Goal: Check status: Check status

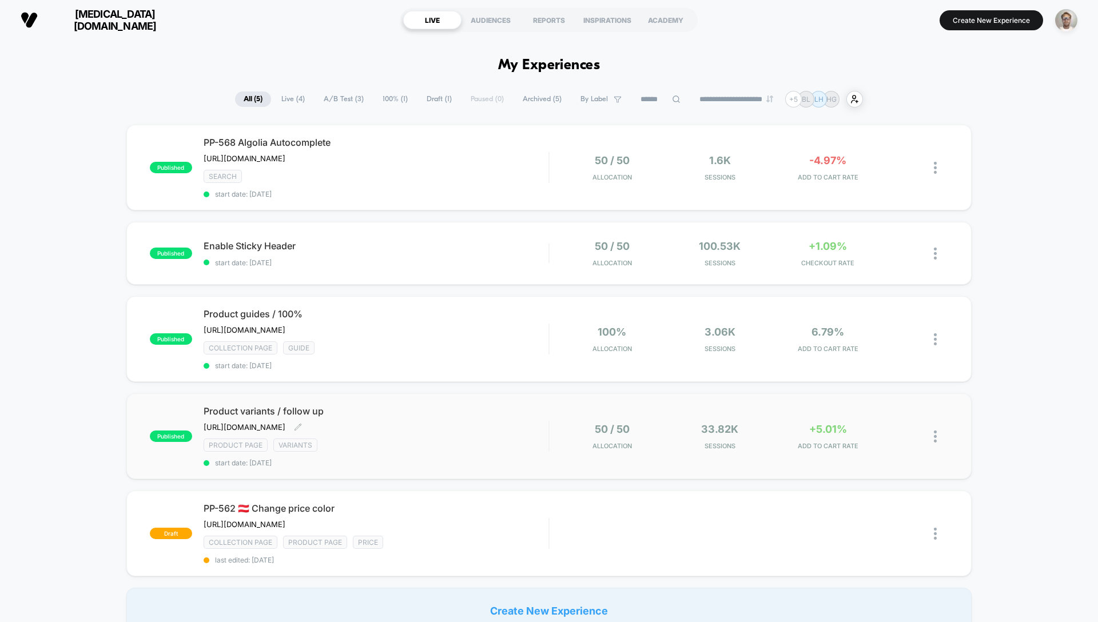
click at [532, 460] on span "start date: [DATE]" at bounding box center [376, 463] width 345 height 9
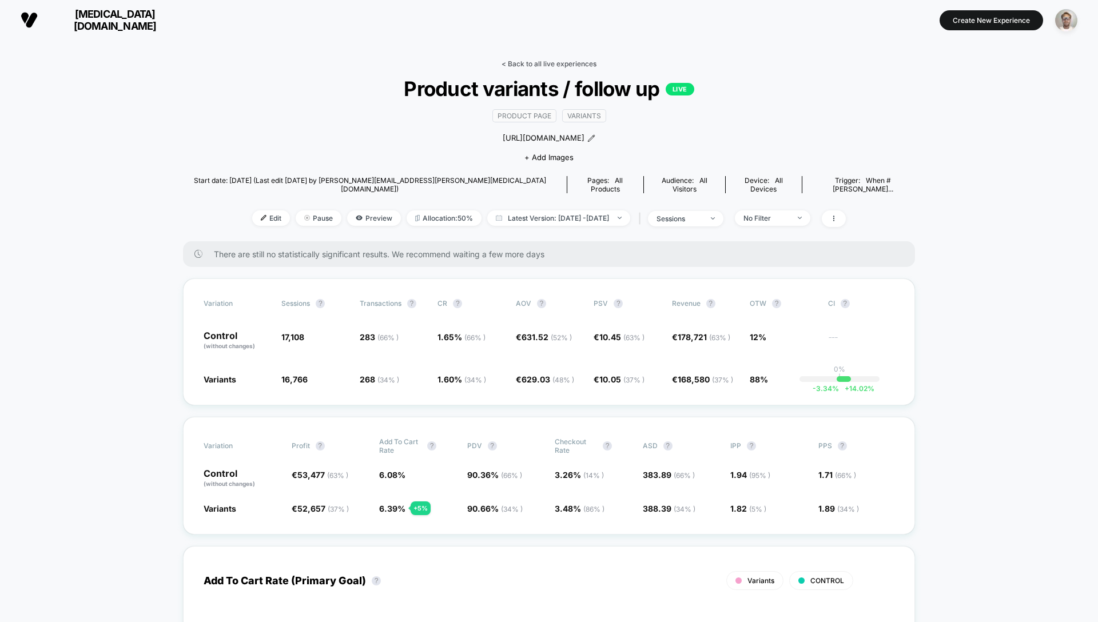
click at [548, 62] on link "< Back to all live experiences" at bounding box center [548, 63] width 95 height 9
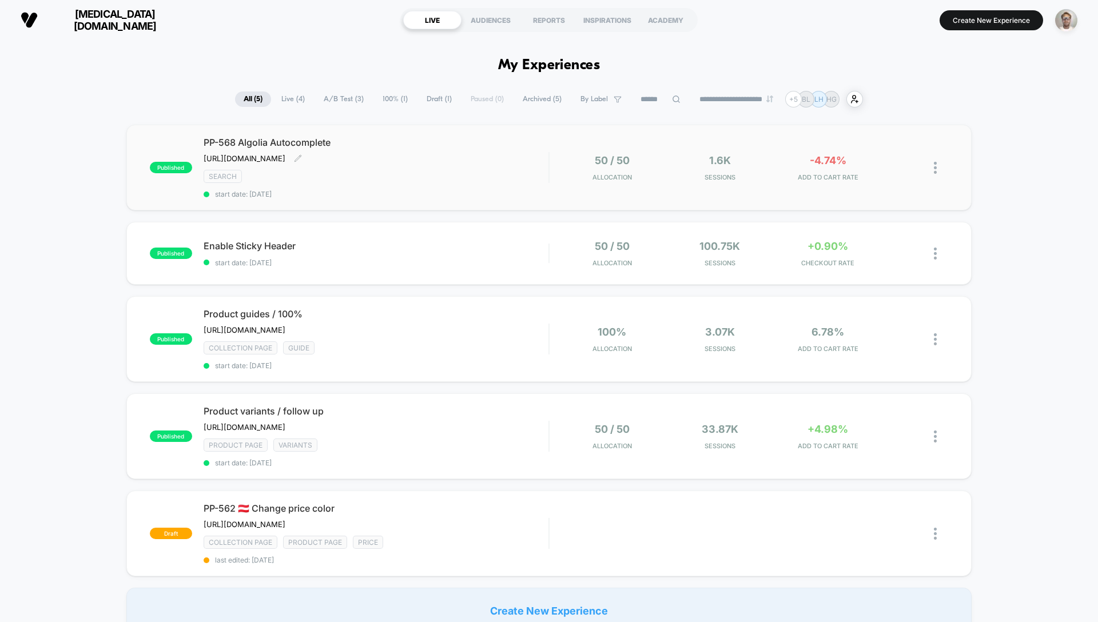
click at [444, 198] on span "start date: [DATE]" at bounding box center [376, 194] width 345 height 9
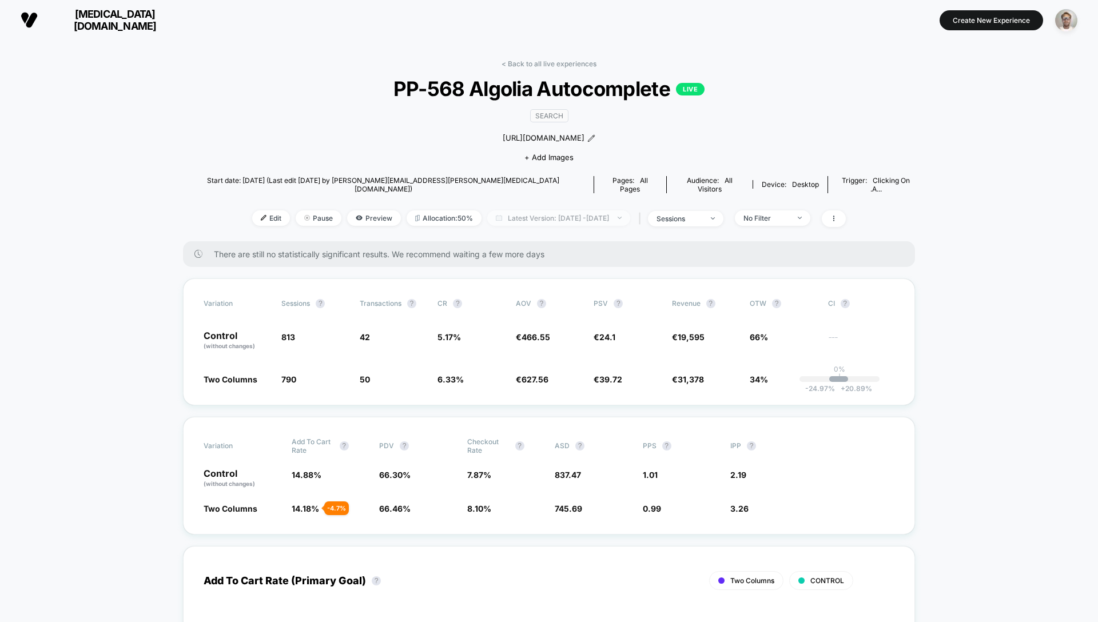
click at [579, 210] on span "Latest Version: [DATE] - [DATE]" at bounding box center [558, 217] width 143 height 15
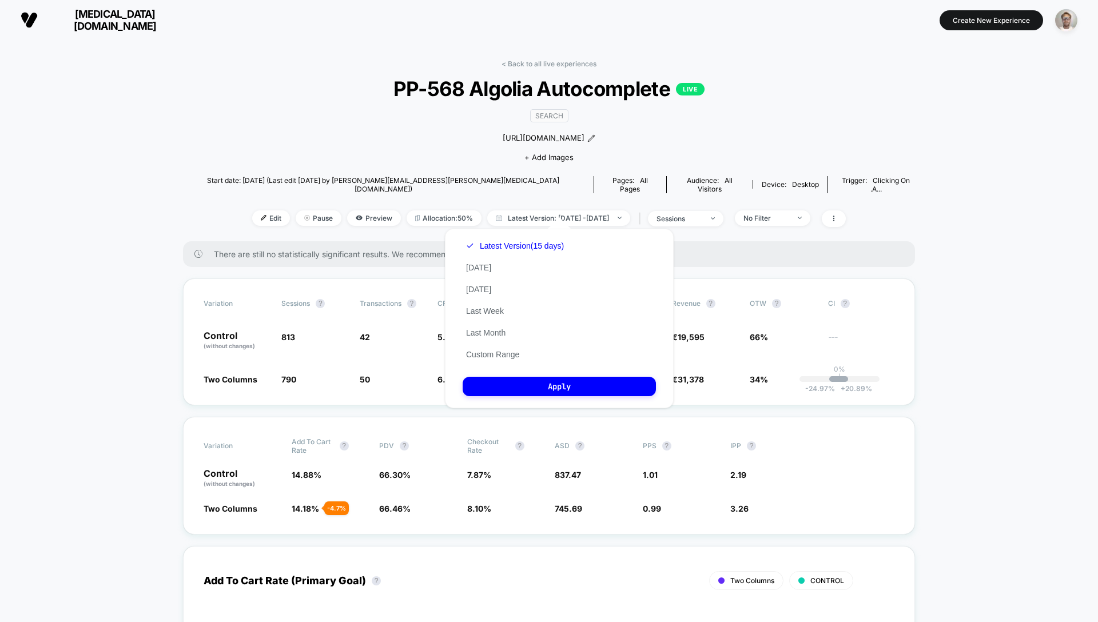
click at [495, 354] on button "Custom Range" at bounding box center [493, 354] width 60 height 10
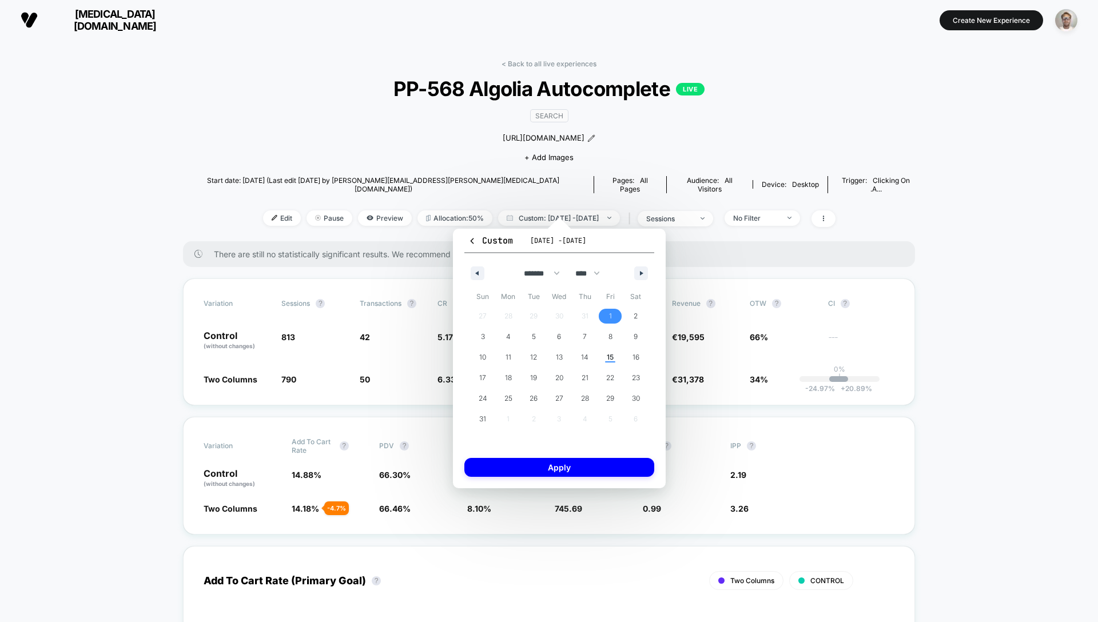
click at [609, 313] on span "1" at bounding box center [610, 316] width 3 height 21
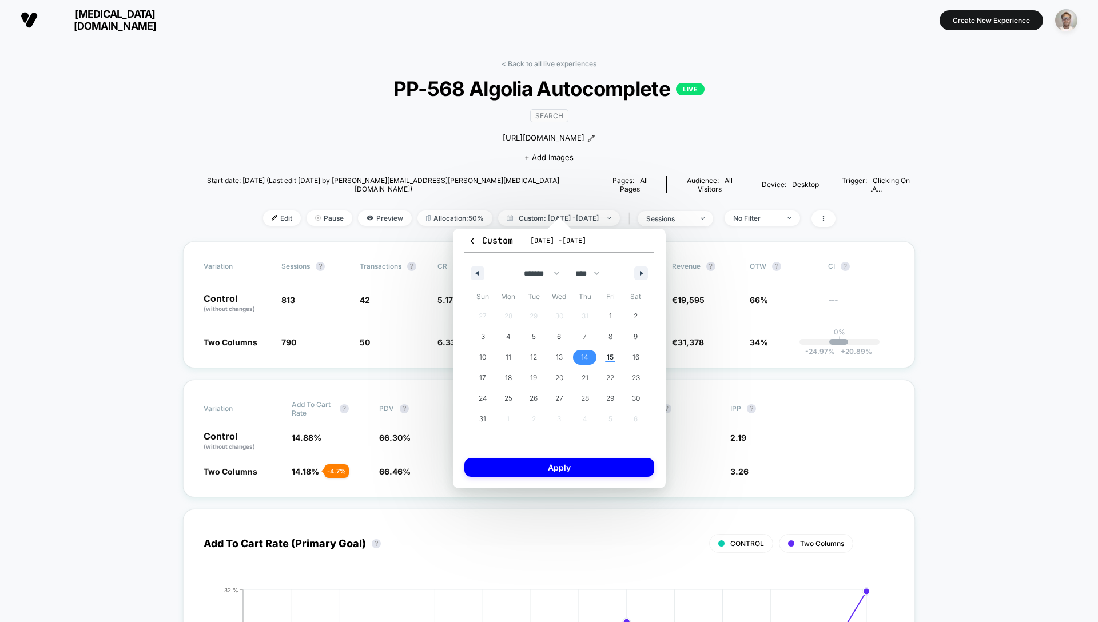
drag, startPoint x: 585, startPoint y: 354, endPoint x: 584, endPoint y: 360, distance: 5.8
click at [585, 354] on span "14" at bounding box center [584, 357] width 7 height 21
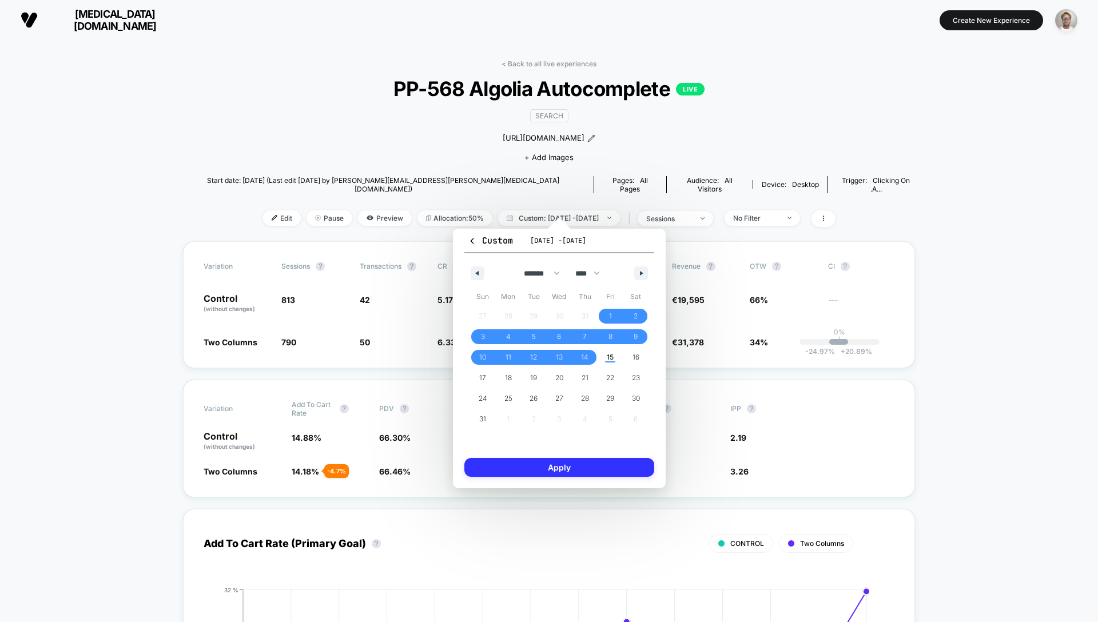
click at [564, 469] on button "Apply" at bounding box center [559, 467] width 190 height 19
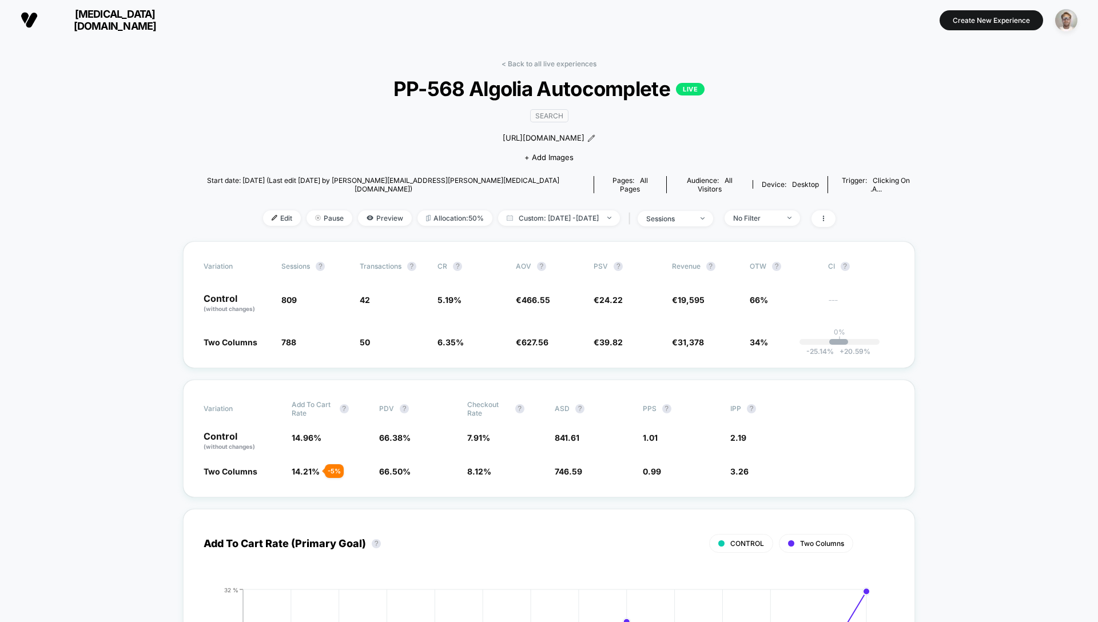
click at [553, 66] on link "< Back to all live experiences" at bounding box center [548, 63] width 95 height 9
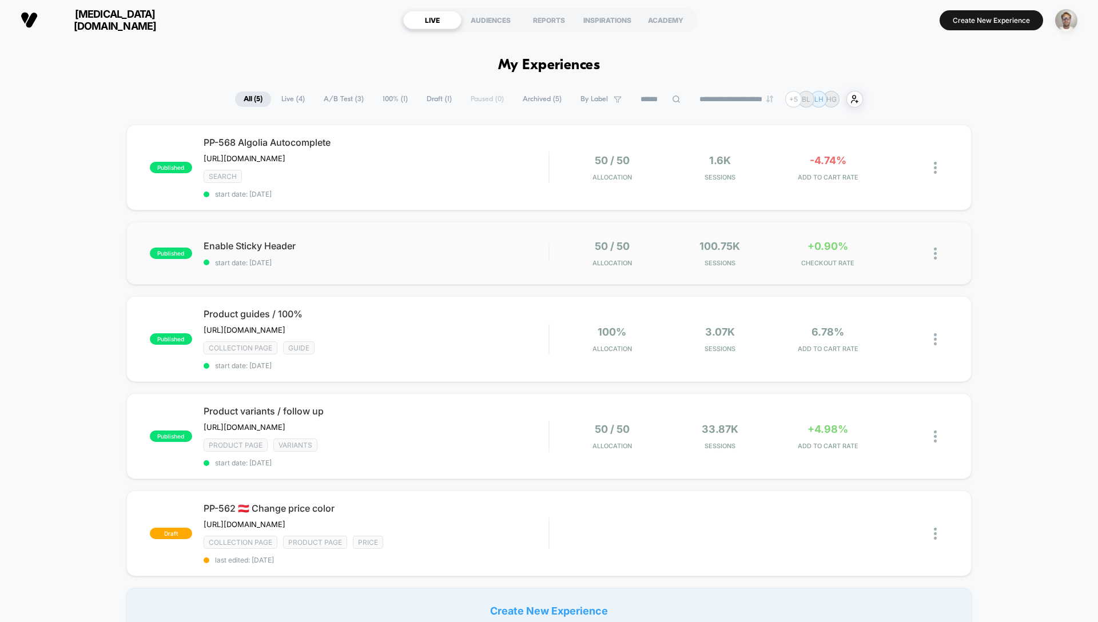
click at [503, 271] on div "published Enable Sticky Header start date: [DATE] 50 / 50 Allocation 100.75k Se…" at bounding box center [548, 253] width 845 height 63
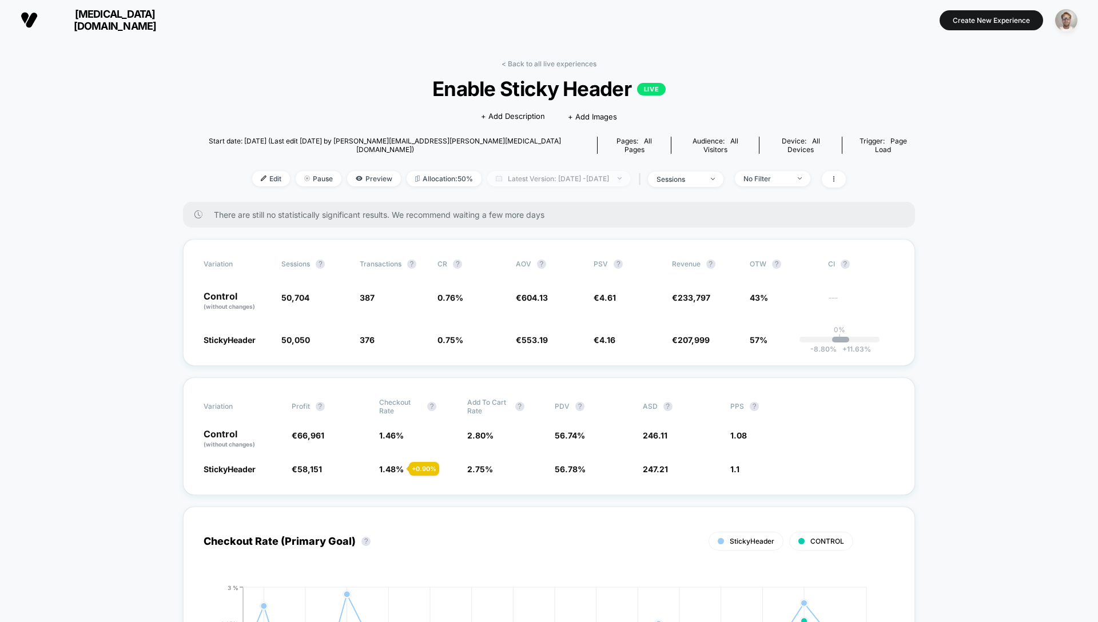
click at [585, 171] on span "Latest Version: [DATE] - [DATE]" at bounding box center [558, 178] width 143 height 15
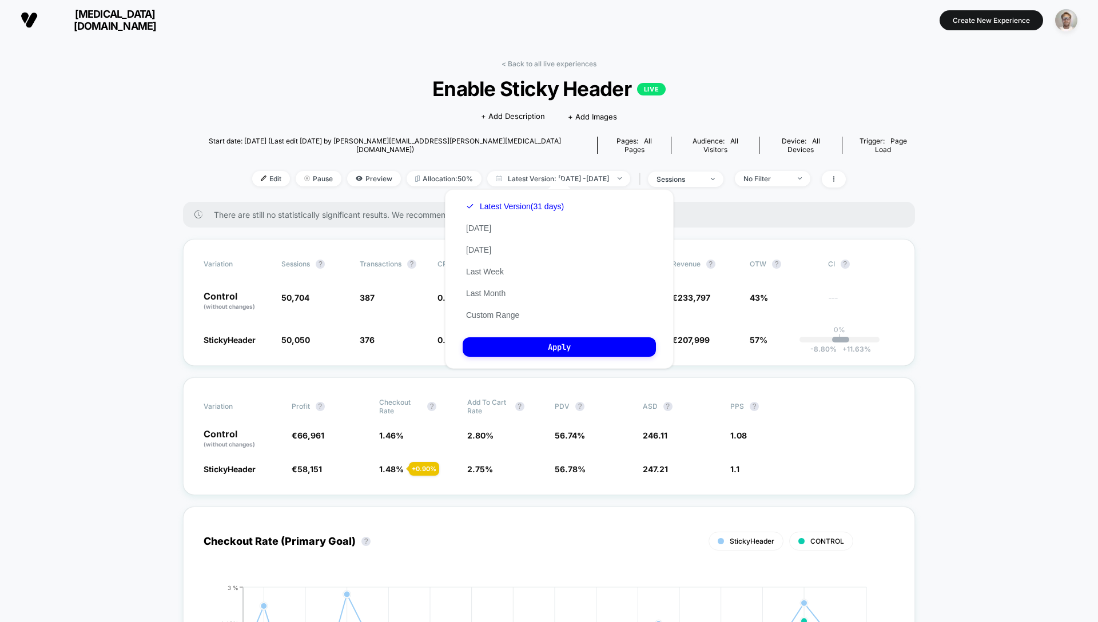
click at [493, 313] on button "Custom Range" at bounding box center [493, 315] width 60 height 10
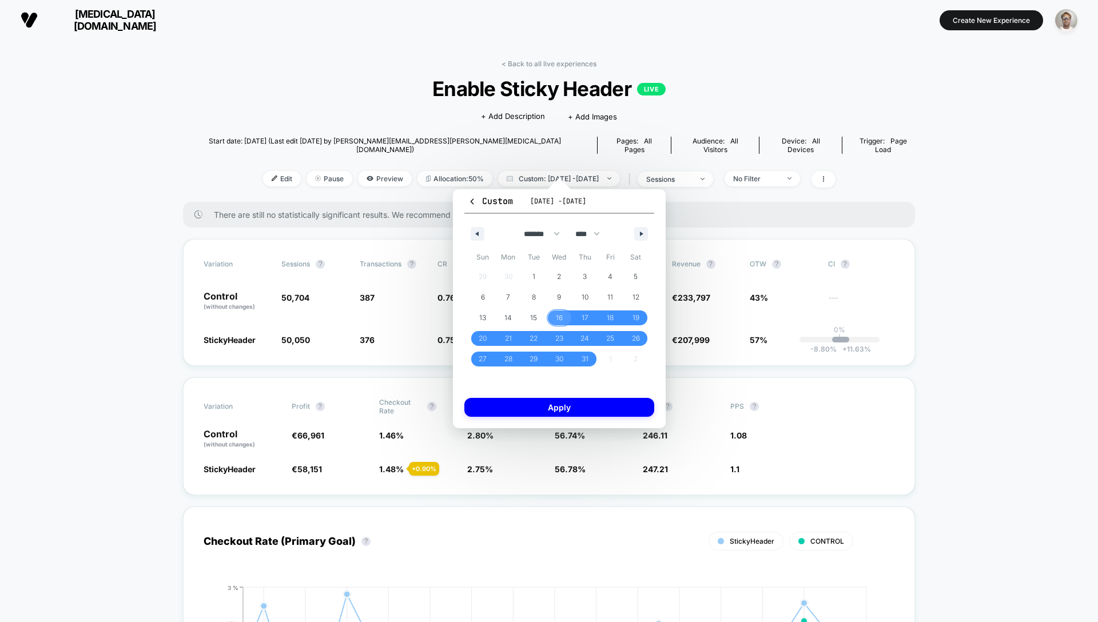
click at [556, 316] on span "16" at bounding box center [559, 318] width 7 height 21
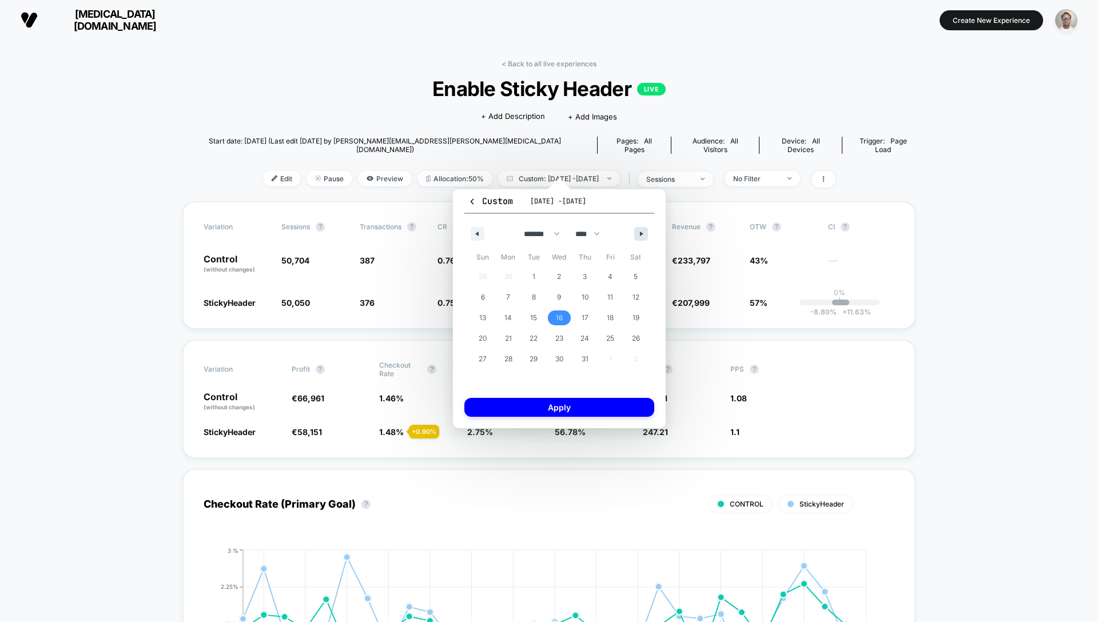
click at [641, 233] on icon "button" at bounding box center [643, 234] width 6 height 5
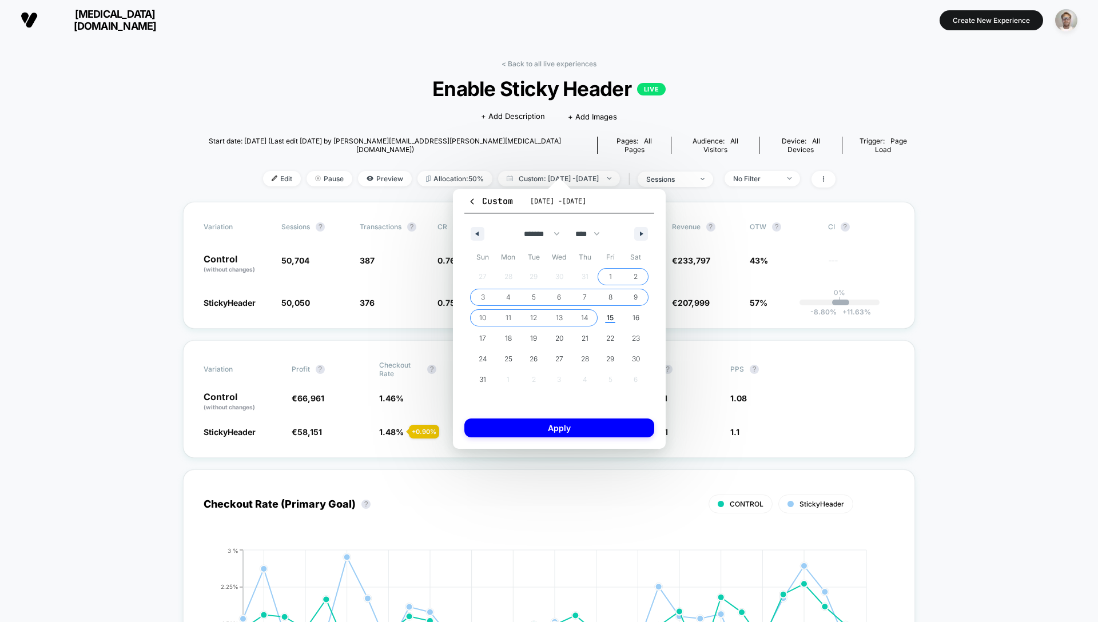
click at [587, 318] on span "14" at bounding box center [584, 318] width 7 height 21
select select "*"
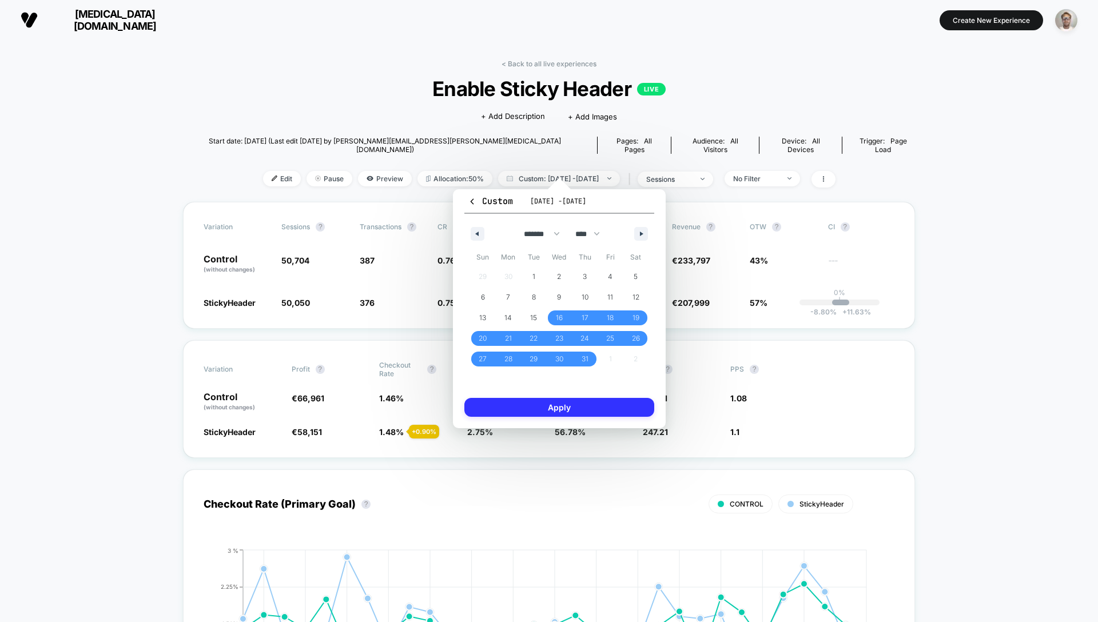
click at [573, 411] on button "Apply" at bounding box center [559, 407] width 190 height 19
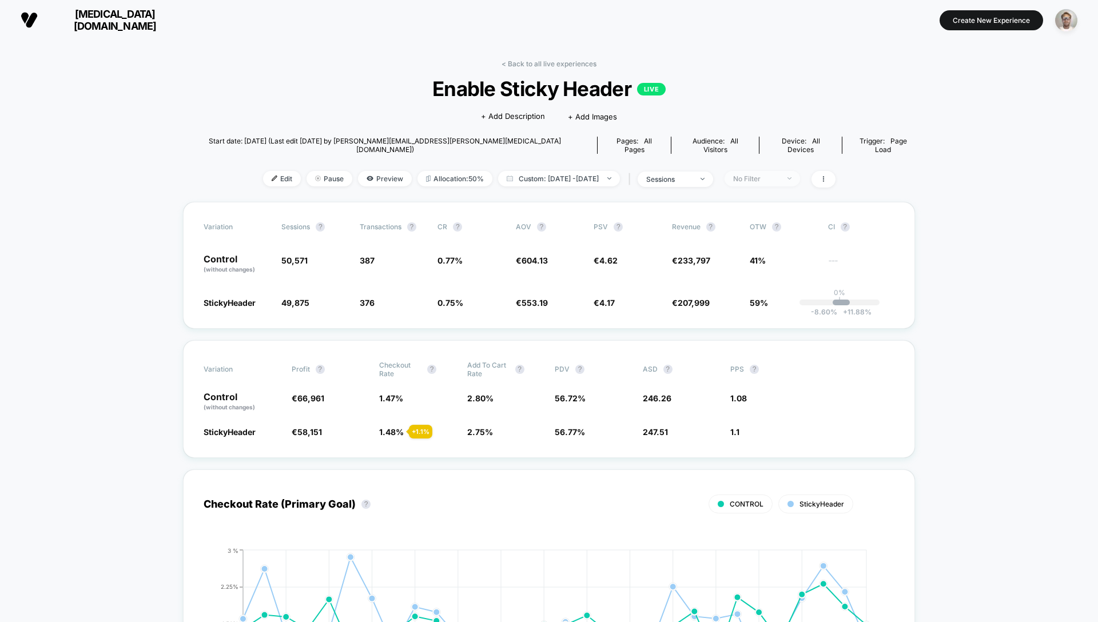
click at [779, 174] on div "No Filter" at bounding box center [756, 178] width 46 height 9
click at [800, 171] on span "No Filter" at bounding box center [761, 178] width 75 height 15
click at [773, 239] on span "Desktop Visitors" at bounding box center [774, 236] width 61 height 10
click at [780, 338] on button "Save" at bounding box center [778, 336] width 105 height 19
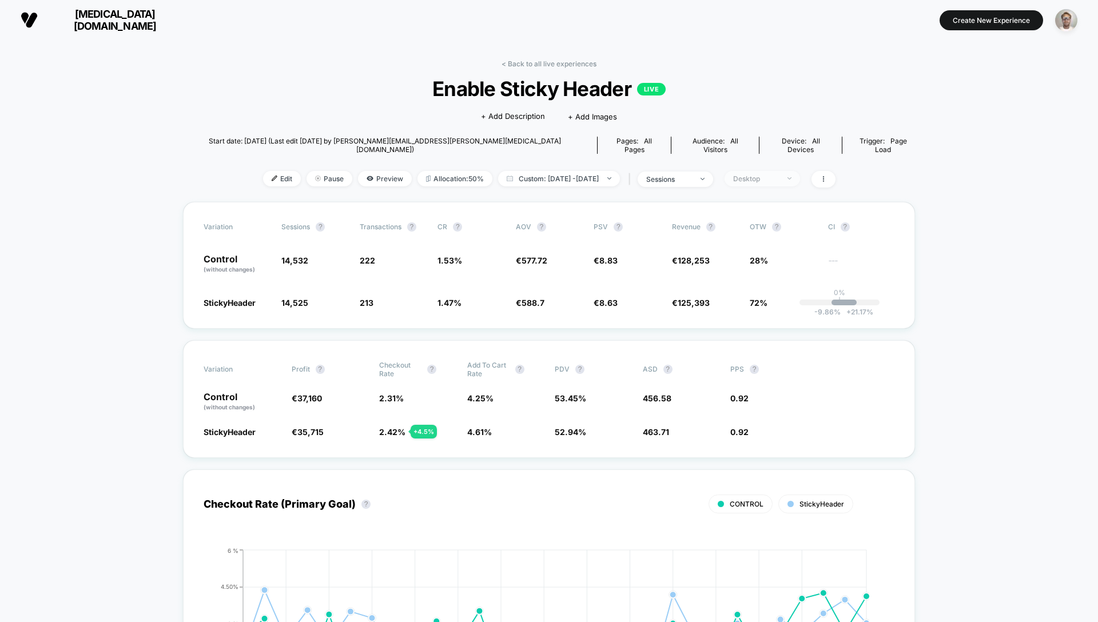
click at [779, 174] on div "Desktop" at bounding box center [756, 178] width 46 height 9
click at [779, 213] on span "Mobile Visitors" at bounding box center [771, 213] width 55 height 10
click at [785, 340] on button "Save" at bounding box center [778, 336] width 105 height 19
